Goal: Transaction & Acquisition: Purchase product/service

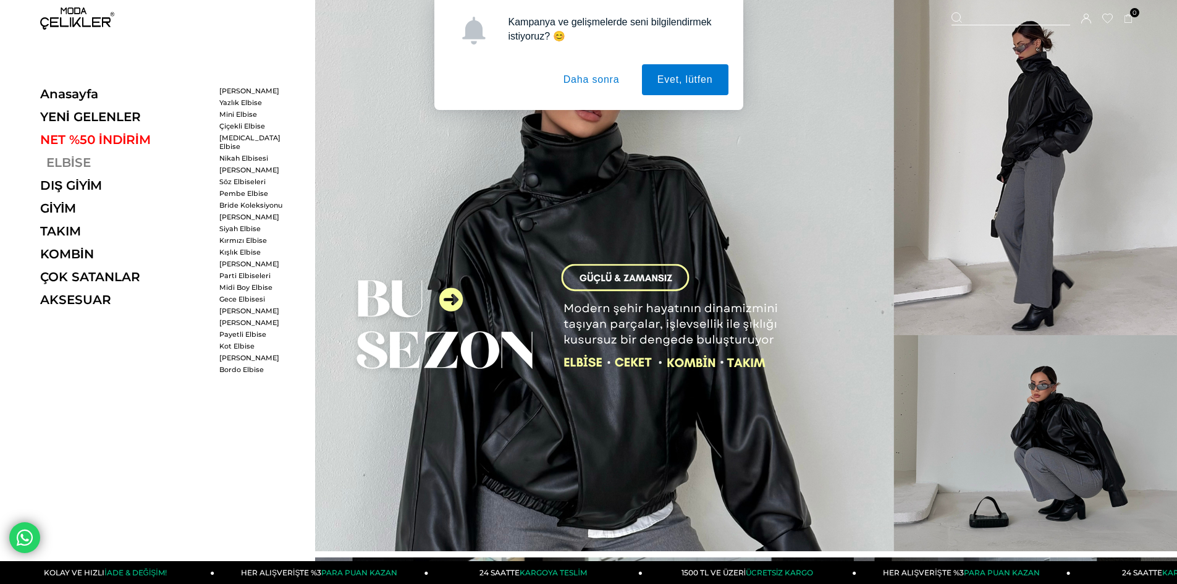
click at [59, 163] on link "ELBİSE" at bounding box center [125, 162] width 170 height 15
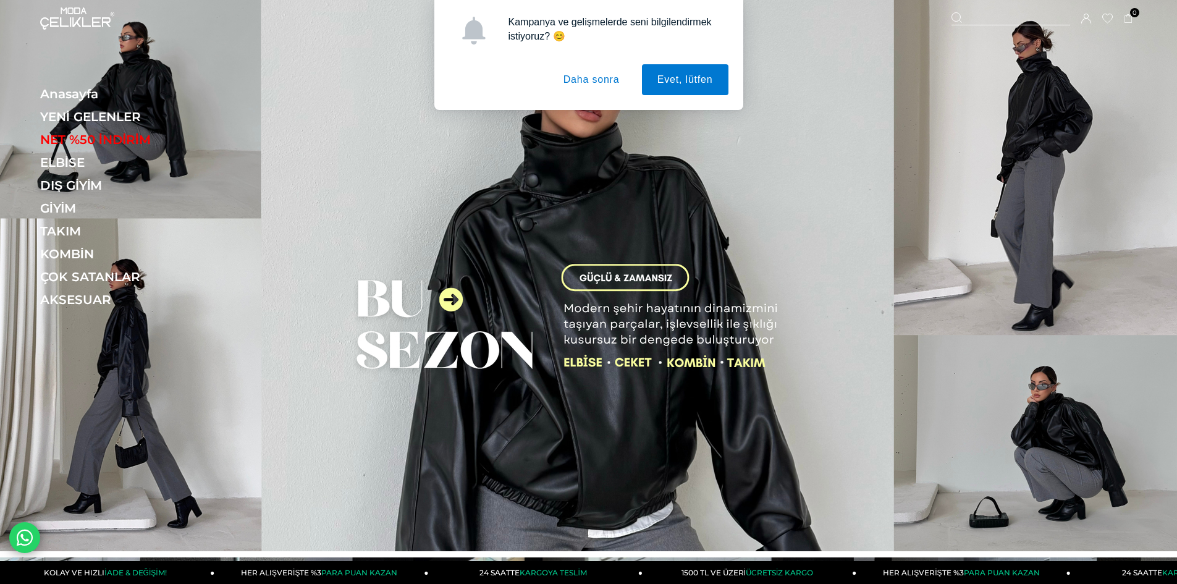
click at [600, 78] on button "Daha sonra" at bounding box center [591, 79] width 87 height 31
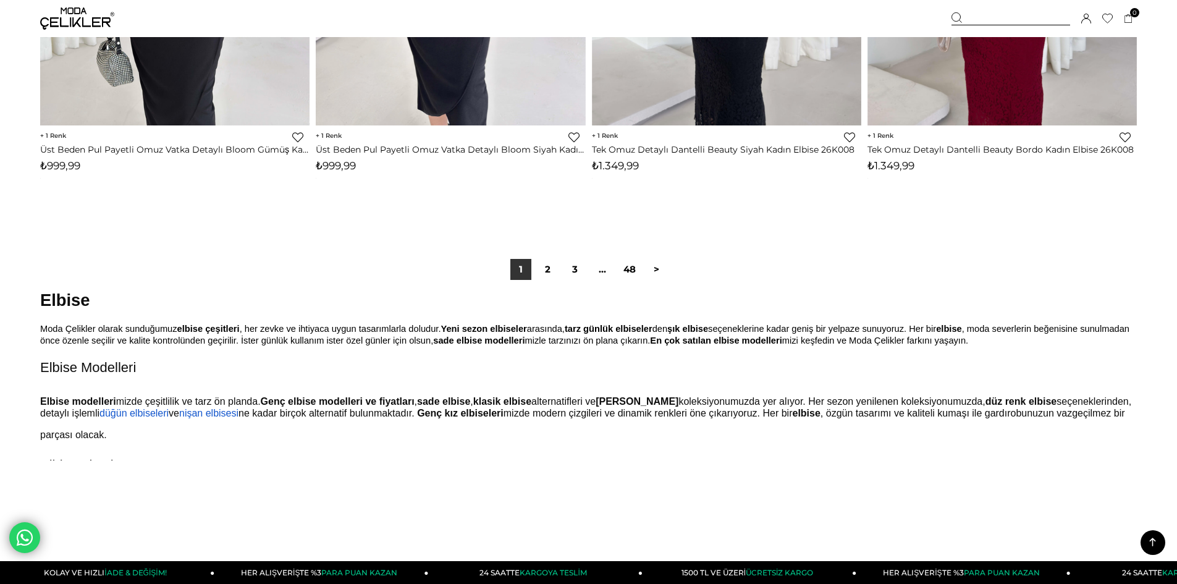
scroll to position [9227, 0]
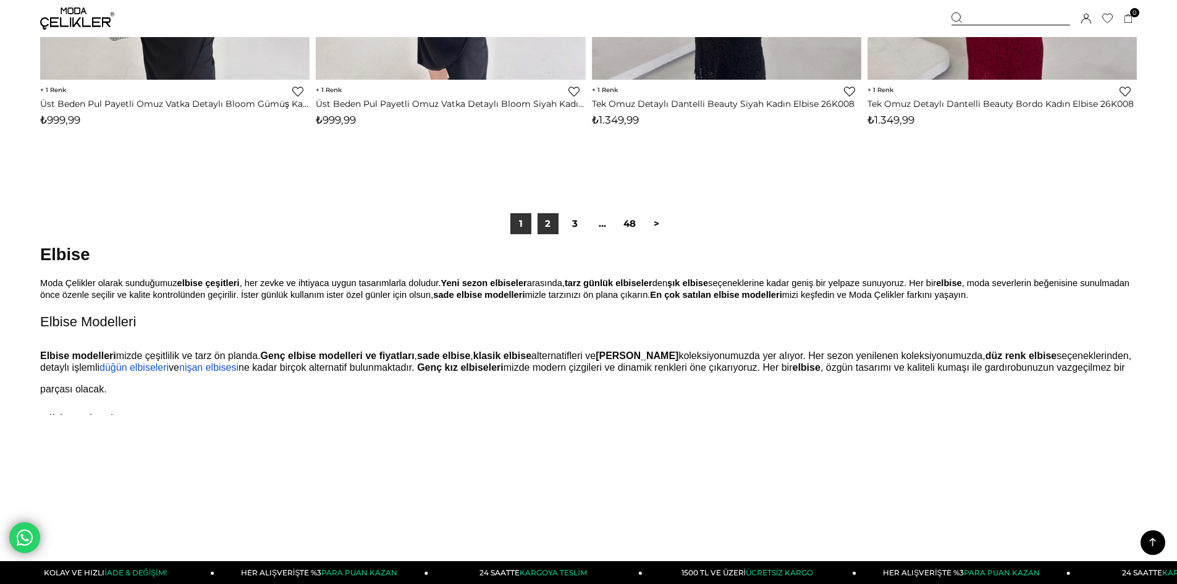
click at [548, 223] on link "2" at bounding box center [548, 223] width 21 height 21
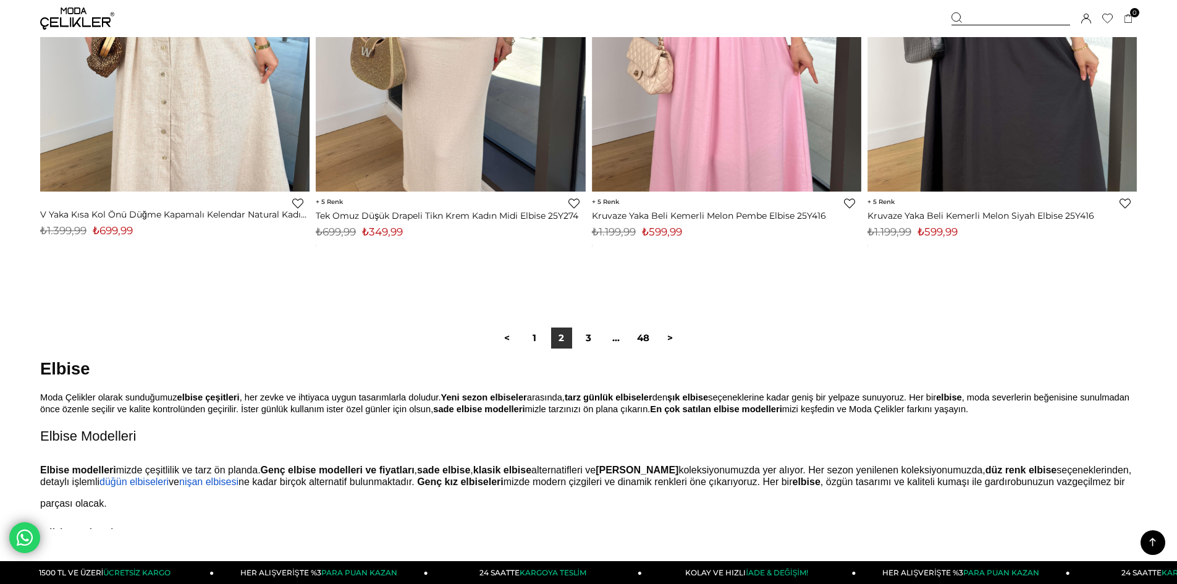
scroll to position [9189, 0]
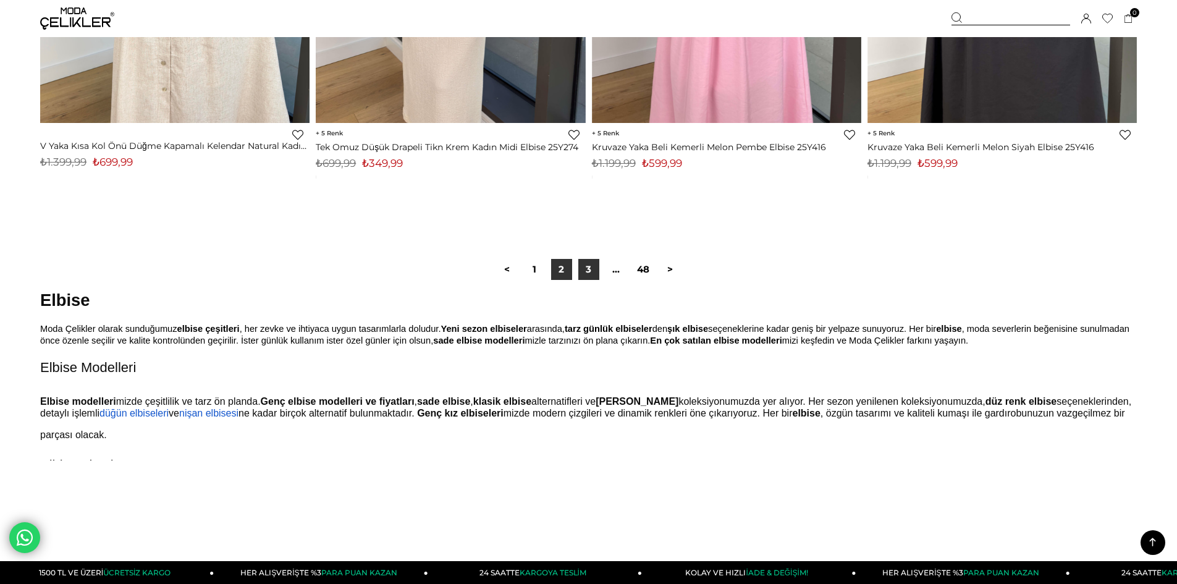
click at [592, 268] on link "3" at bounding box center [588, 269] width 21 height 21
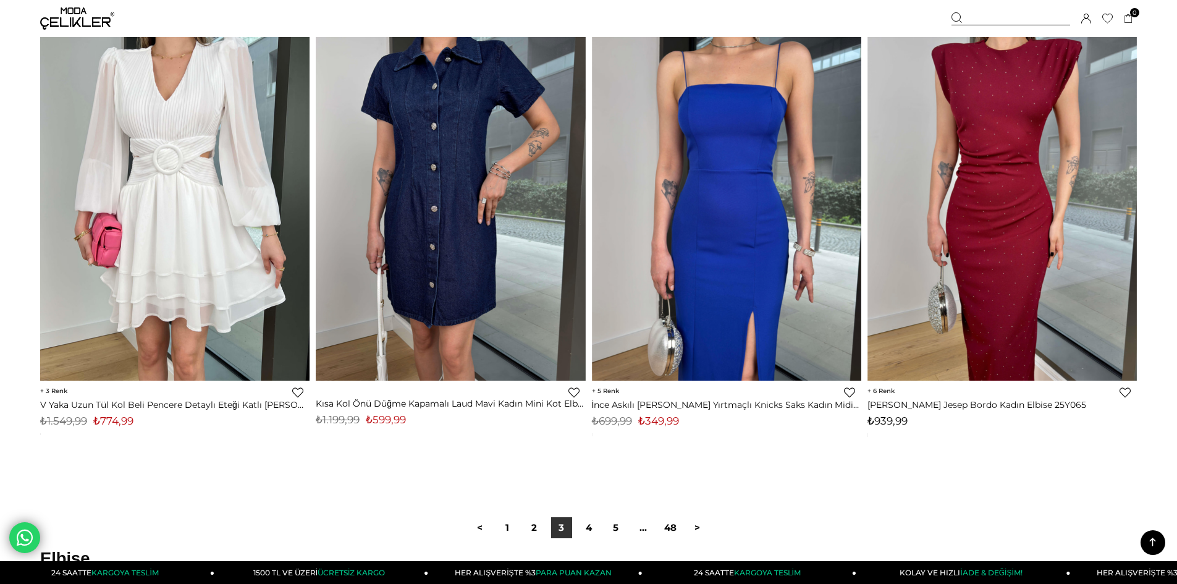
scroll to position [9111, 0]
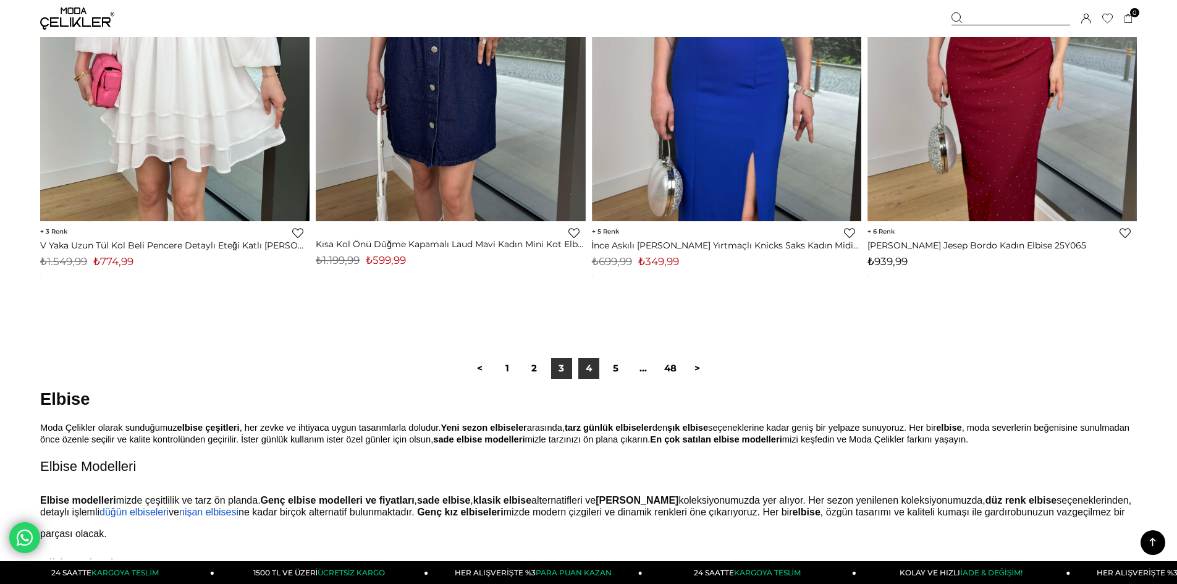
click at [592, 377] on link "4" at bounding box center [588, 368] width 21 height 21
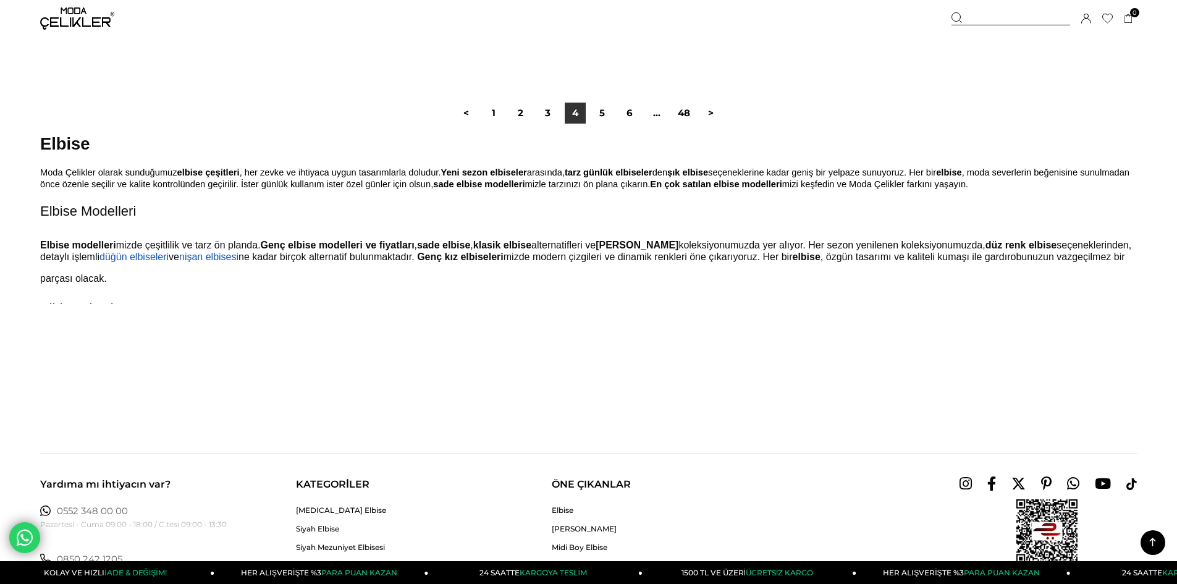
scroll to position [9382, 0]
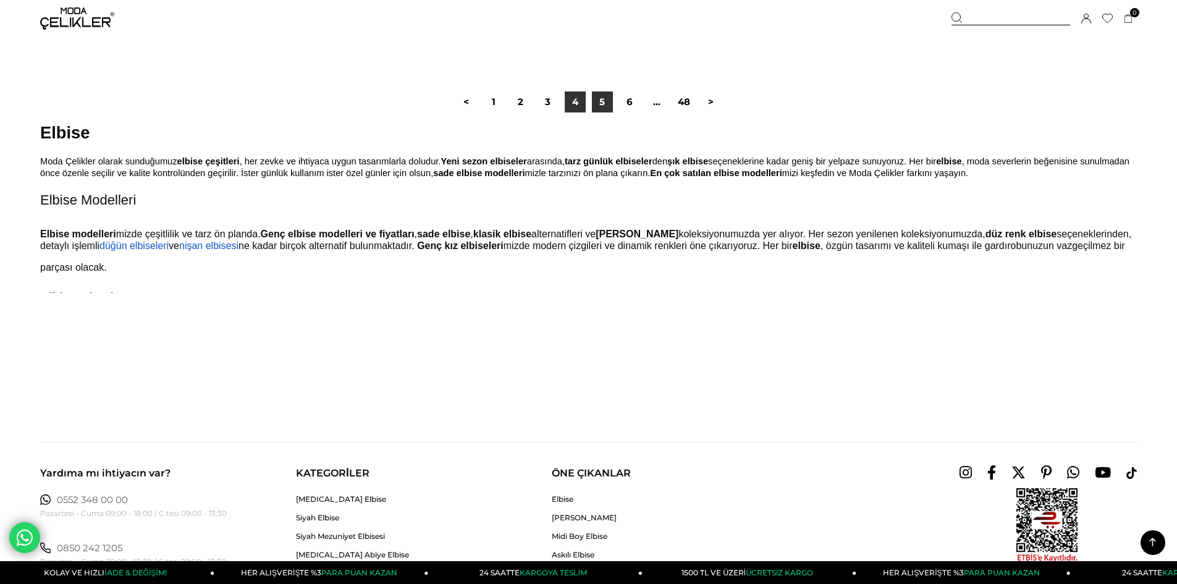
click at [596, 98] on link "5" at bounding box center [602, 101] width 21 height 21
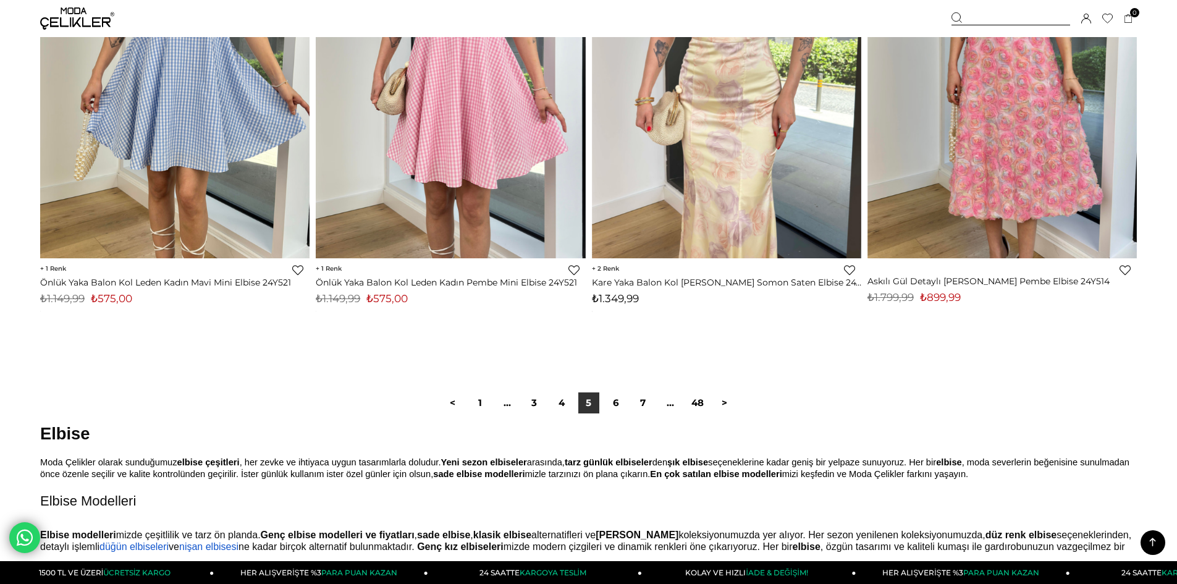
scroll to position [9054, 0]
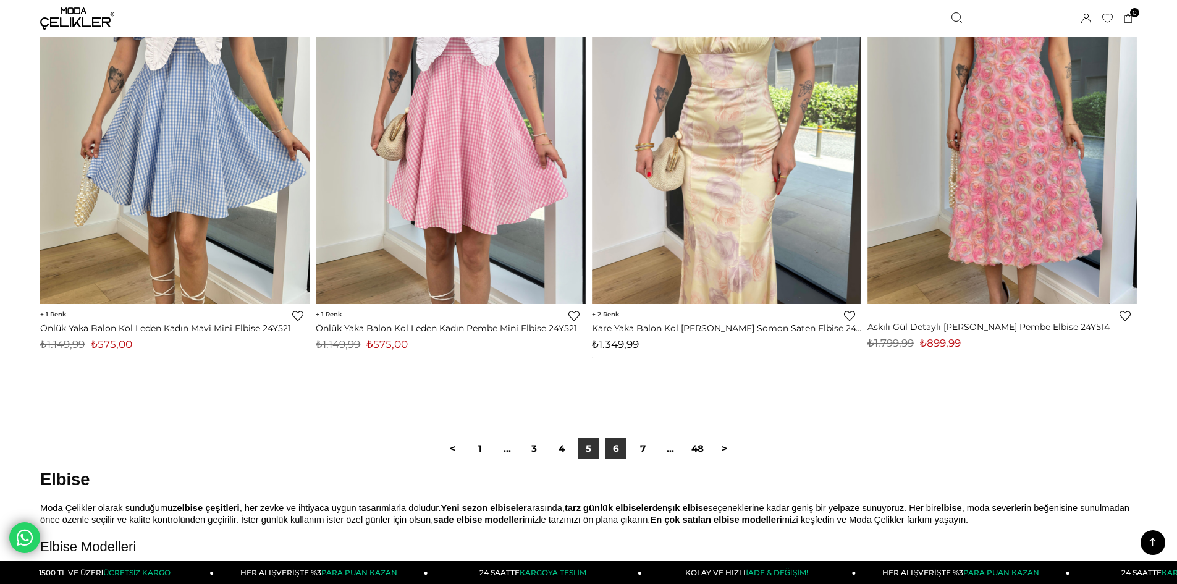
click at [609, 447] on link "6" at bounding box center [615, 448] width 21 height 21
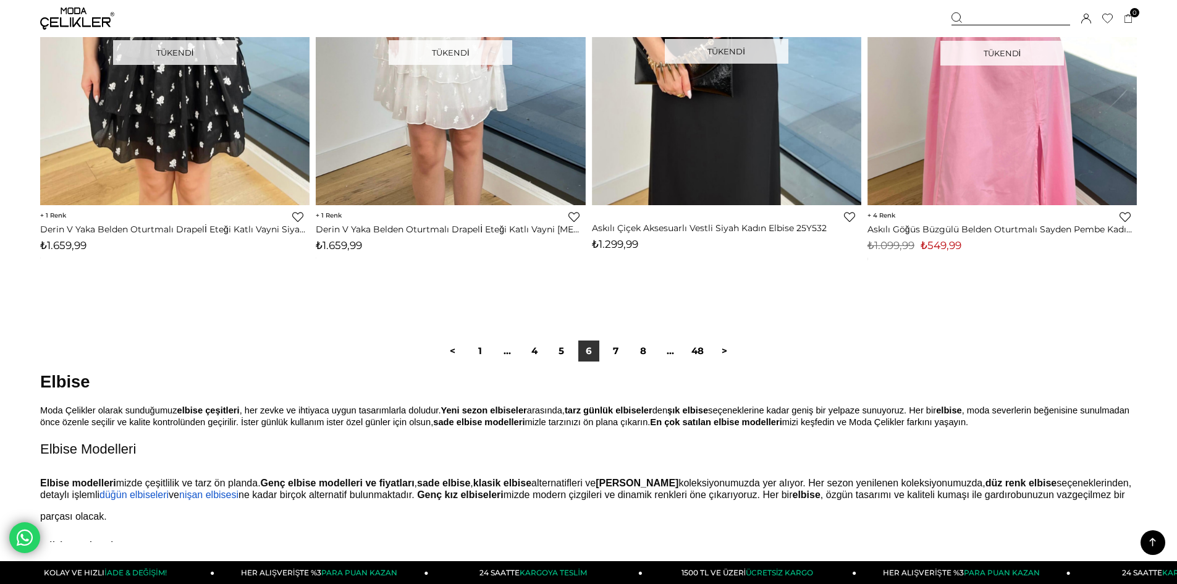
scroll to position [9283, 0]
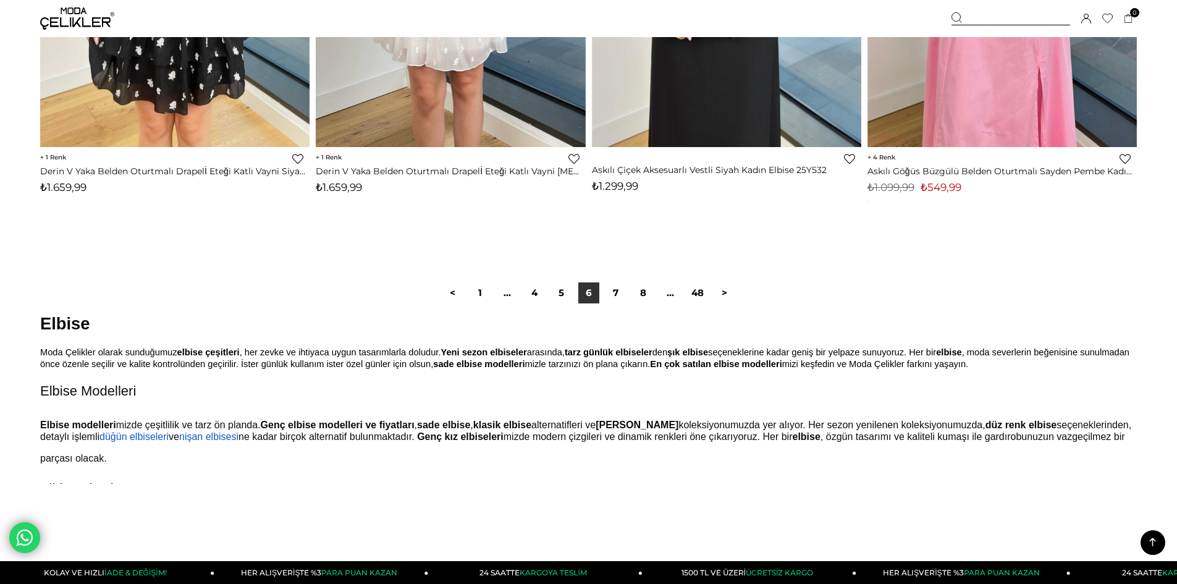
click at [639, 302] on link "8" at bounding box center [643, 292] width 21 height 21
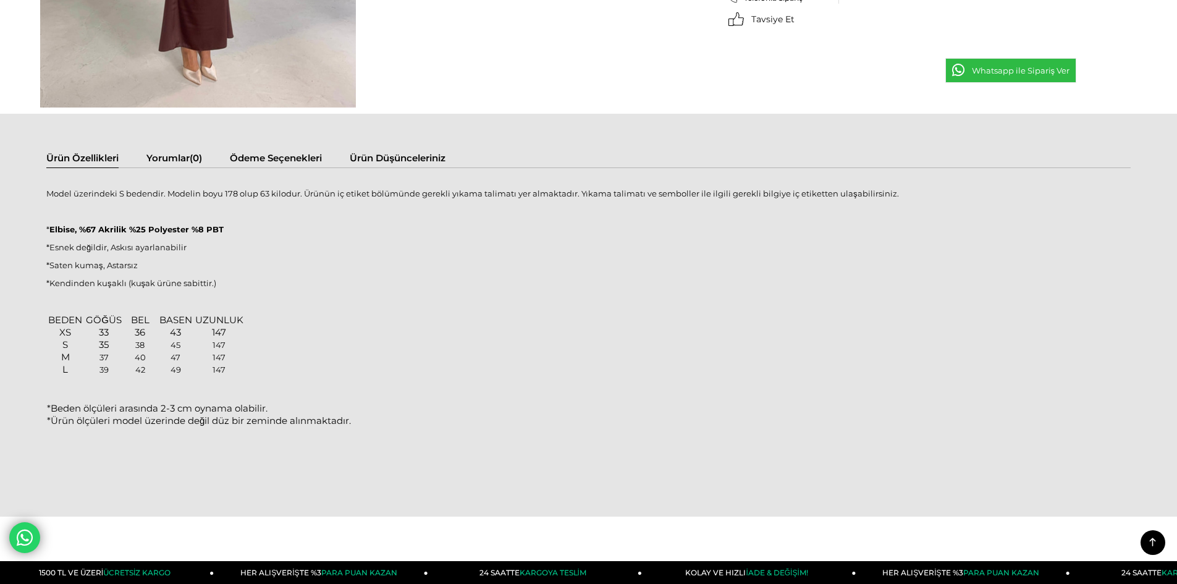
scroll to position [1297, 0]
